Goal: Check status: Check status

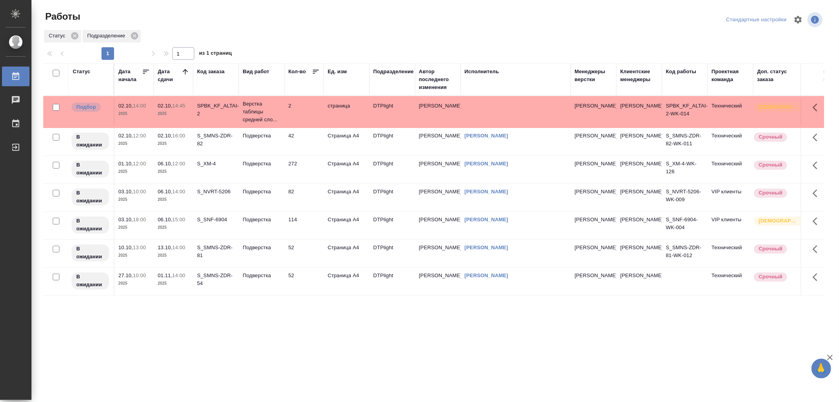
click at [264, 177] on td "Подверстка" at bounding box center [262, 170] width 46 height 28
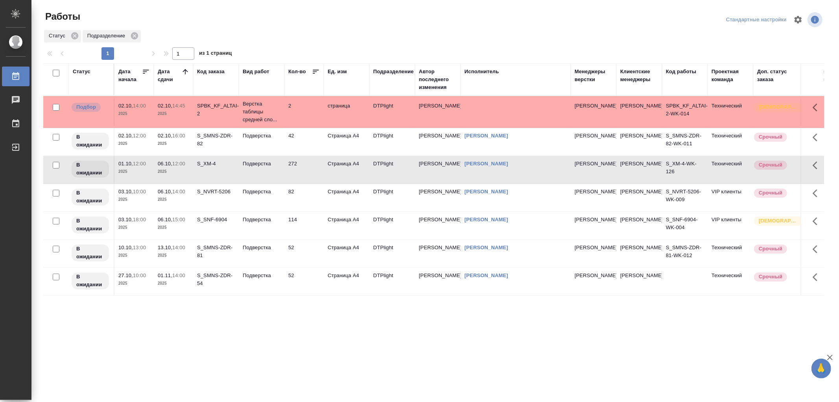
click at [264, 177] on td "Подверстка" at bounding box center [262, 170] width 46 height 28
click at [263, 144] on td "Подверстка" at bounding box center [262, 142] width 46 height 28
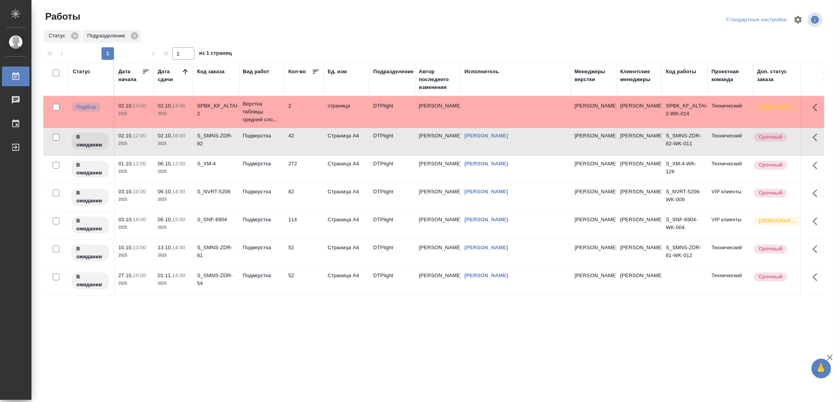
click at [263, 144] on td "Подверстка" at bounding box center [262, 142] width 46 height 28
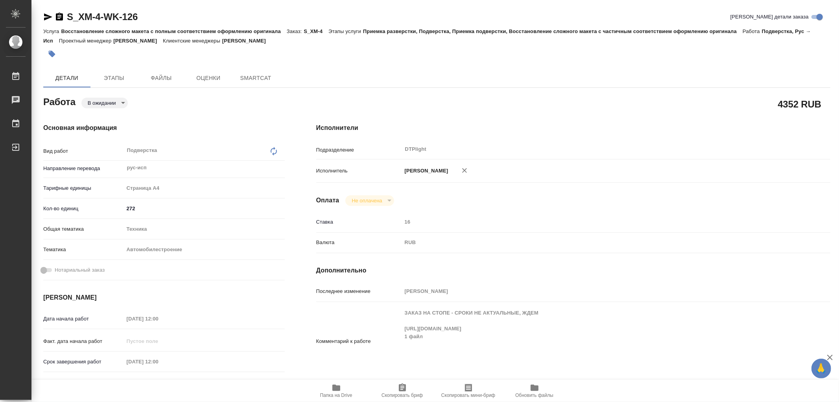
type textarea "x"
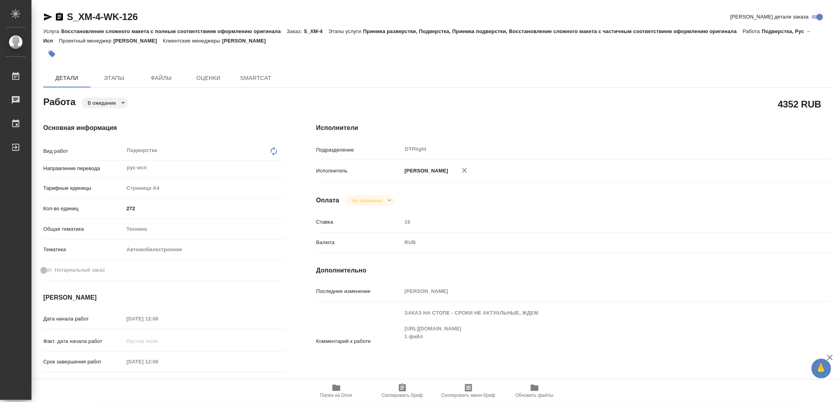
type textarea "x"
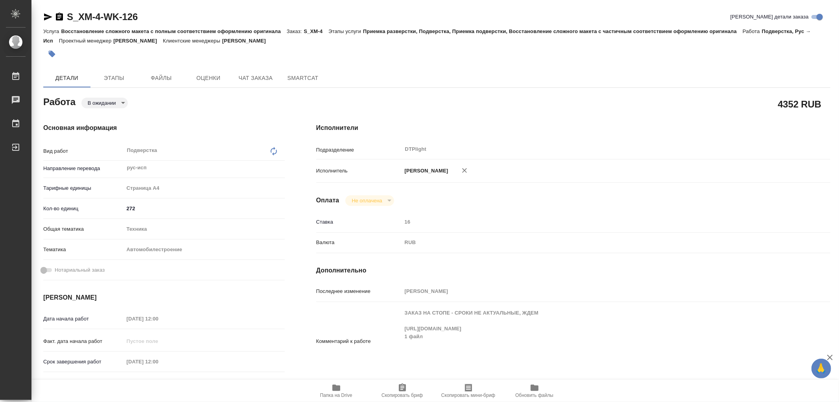
type textarea "x"
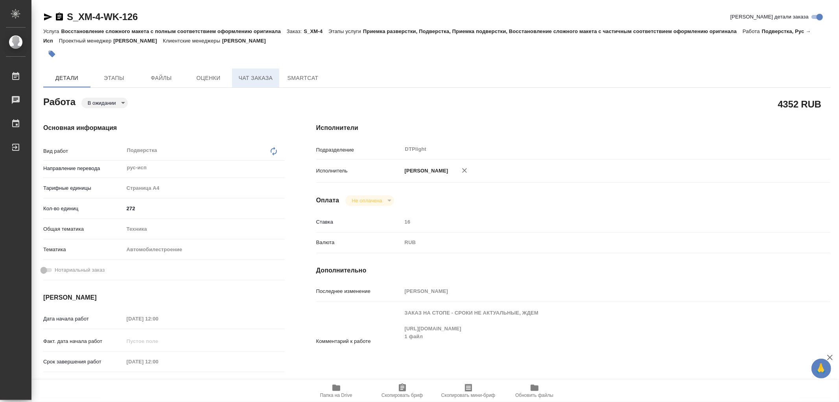
click at [250, 76] on span "Чат заказа" at bounding box center [256, 78] width 38 height 10
type textarea "x"
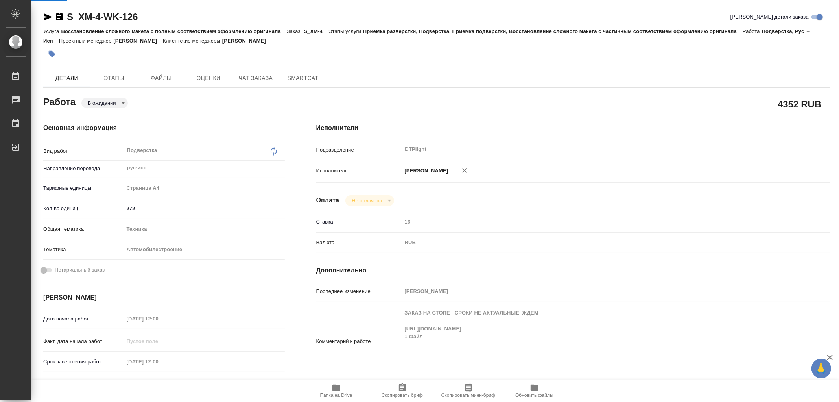
type textarea "x"
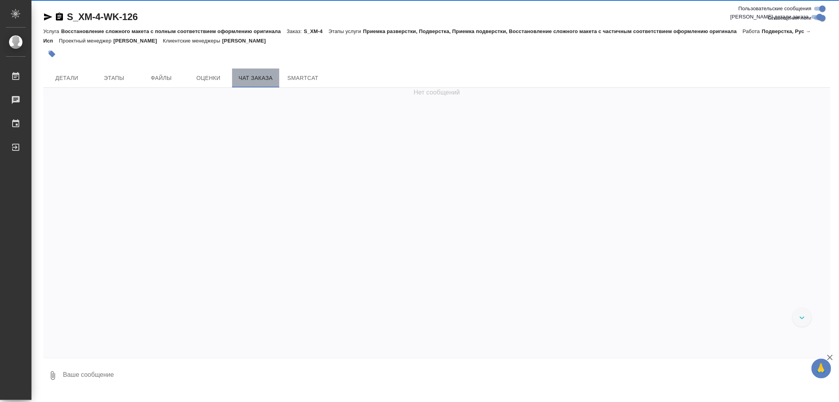
click at [262, 77] on span "Чат заказа" at bounding box center [256, 78] width 38 height 10
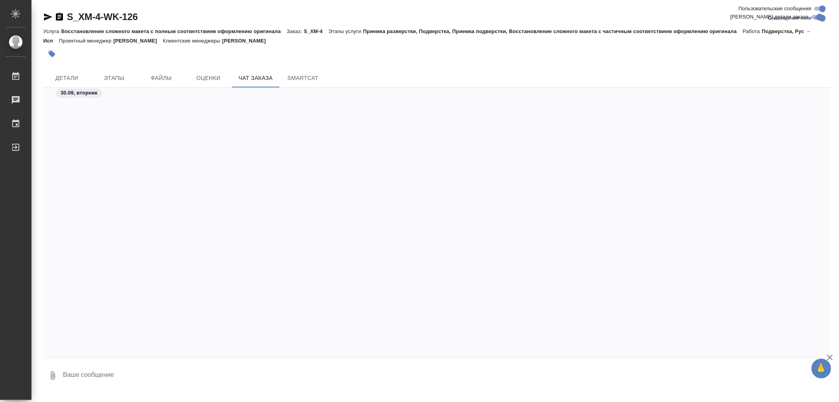
scroll to position [65935, 0]
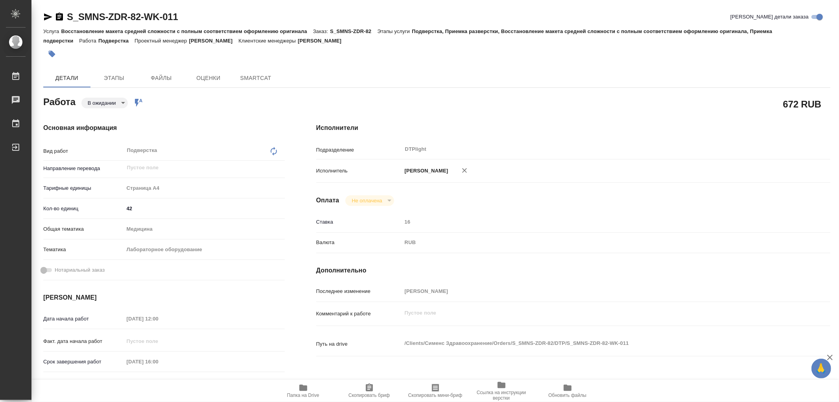
type textarea "x"
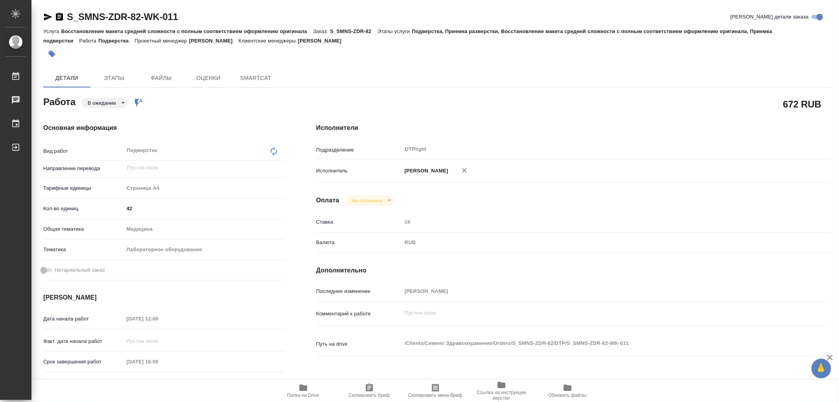
type textarea "x"
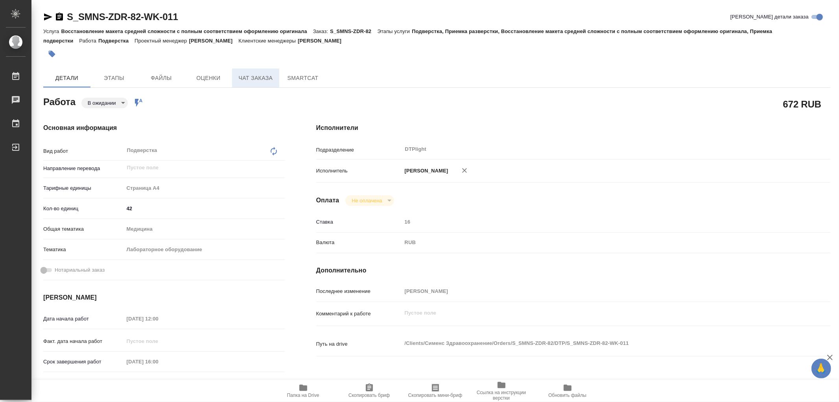
type textarea "x"
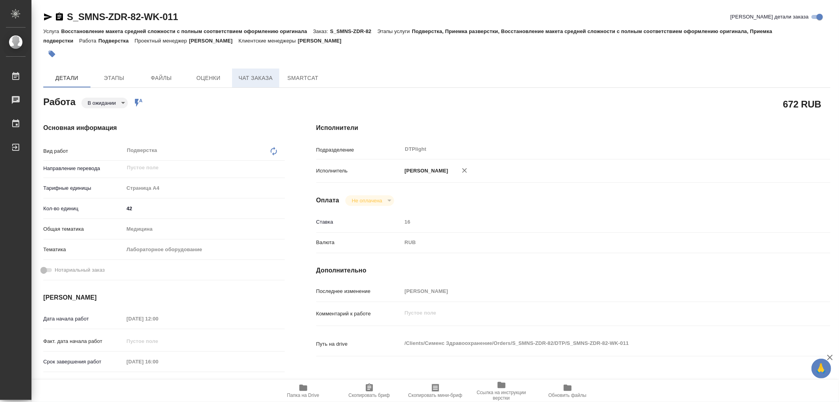
click at [262, 73] on span "Чат заказа" at bounding box center [256, 78] width 38 height 10
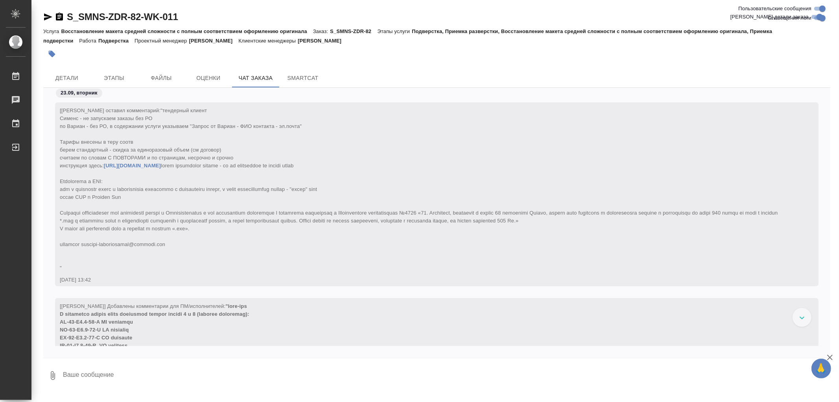
scroll to position [16341, 0]
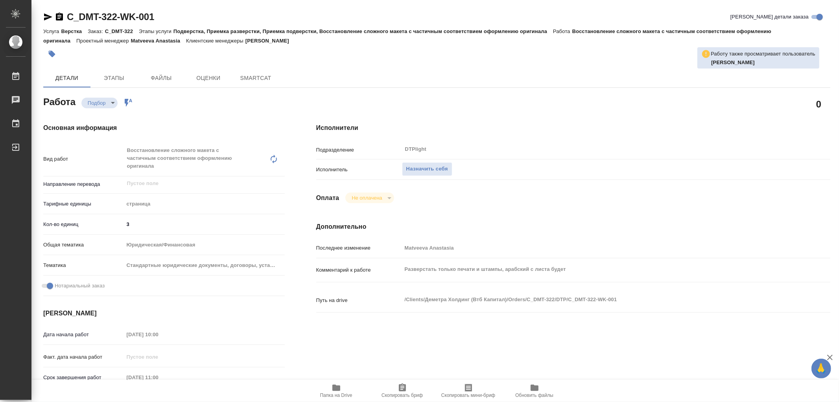
type textarea "x"
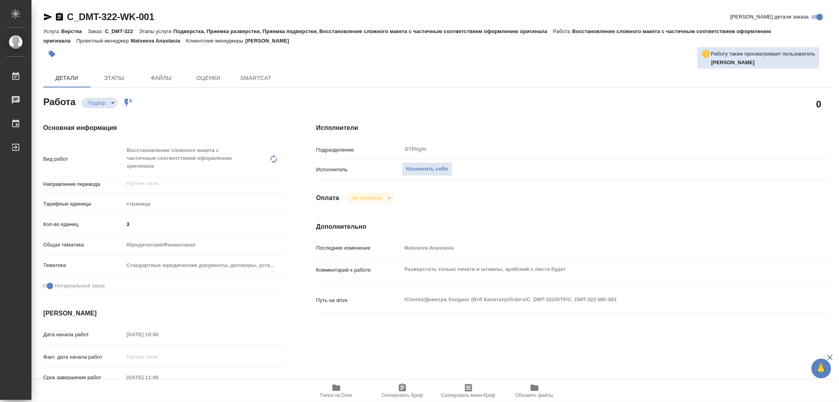
type textarea "x"
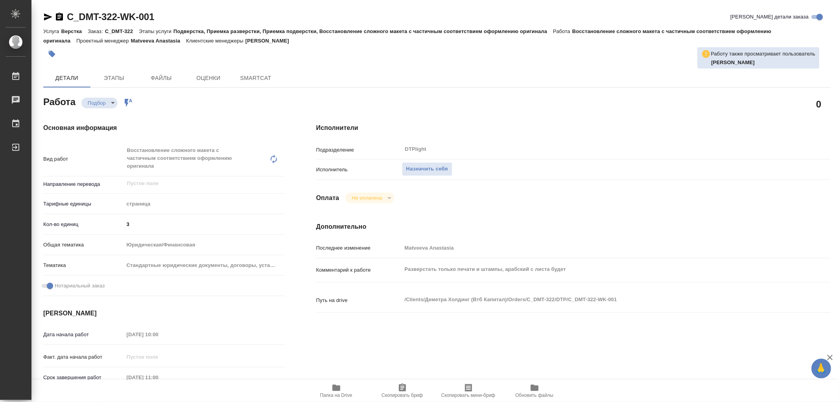
type textarea "x"
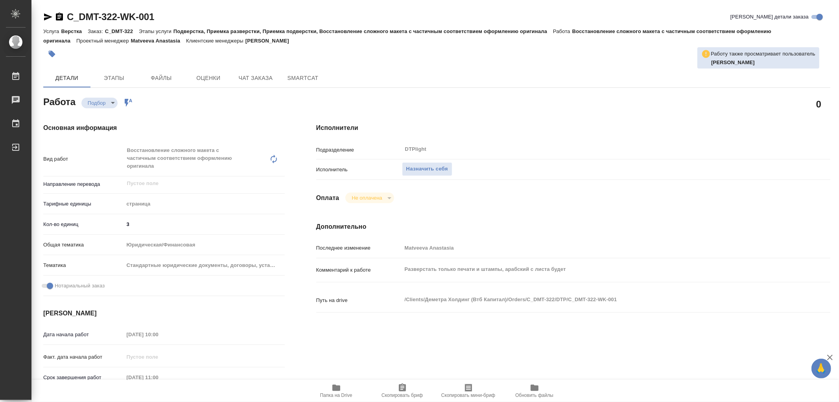
type textarea "x"
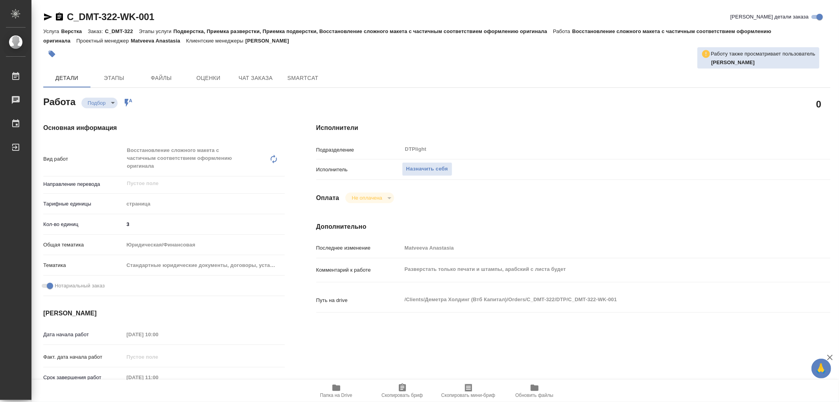
type textarea "x"
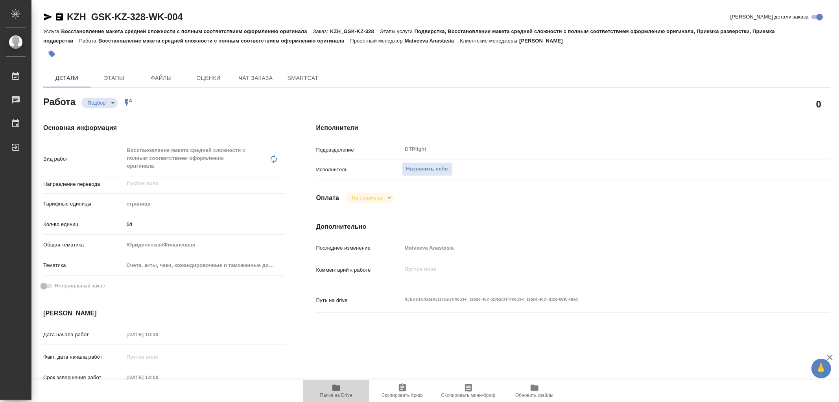
click at [338, 390] on icon "button" at bounding box center [337, 387] width 8 height 6
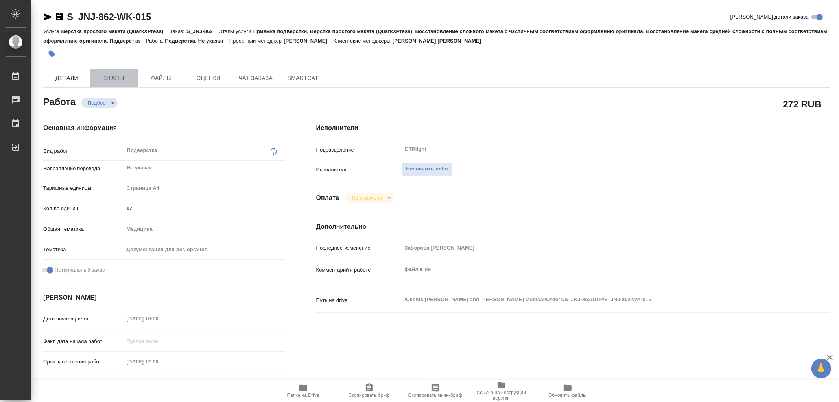
click at [114, 79] on span "Этапы" at bounding box center [114, 78] width 38 height 10
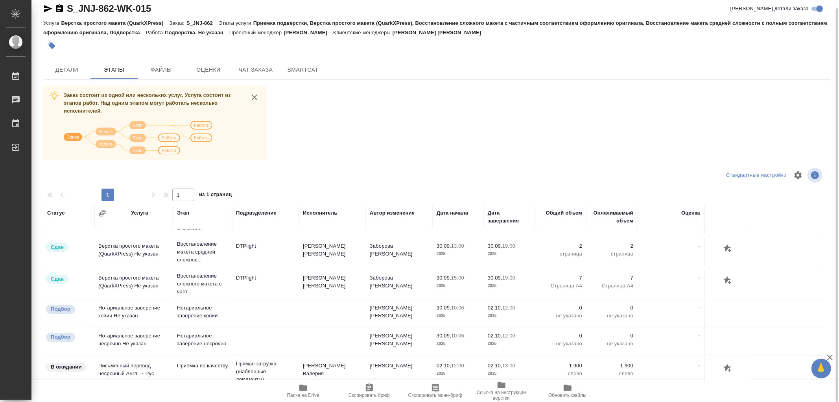
scroll to position [147, 0]
